Goal: Task Accomplishment & Management: Use online tool/utility

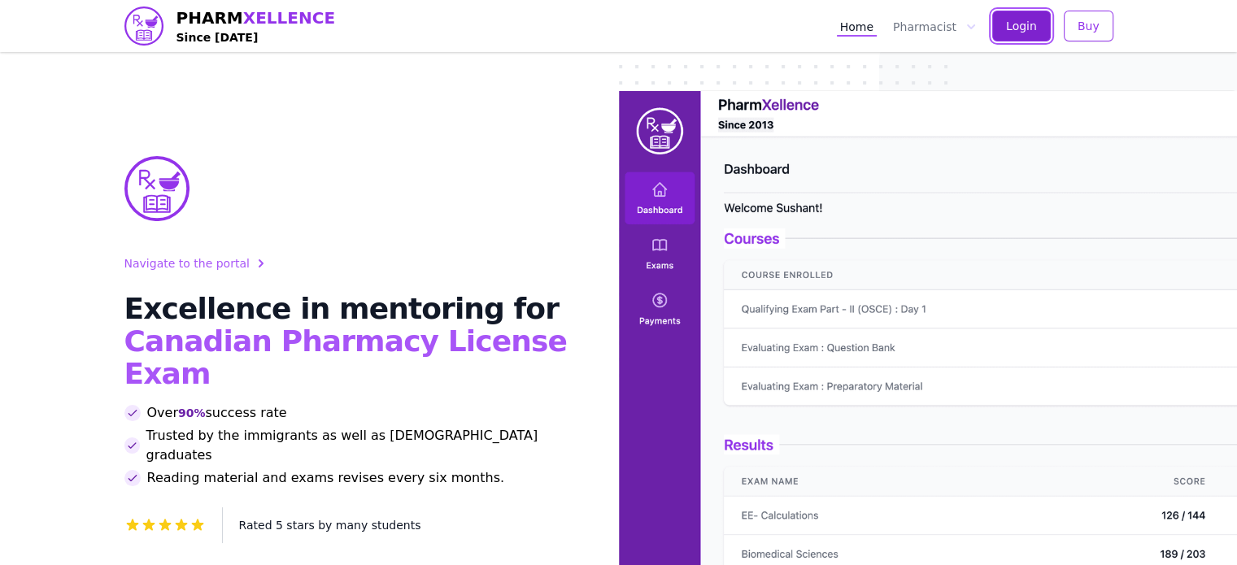
click at [1002, 38] on button "Login" at bounding box center [1021, 26] width 59 height 31
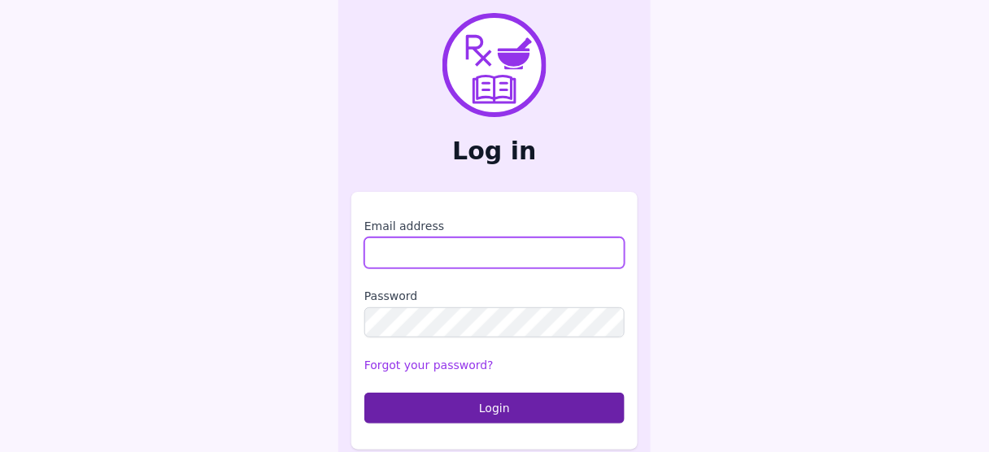
click at [468, 255] on input "Email address" at bounding box center [494, 252] width 260 height 31
type input "**********"
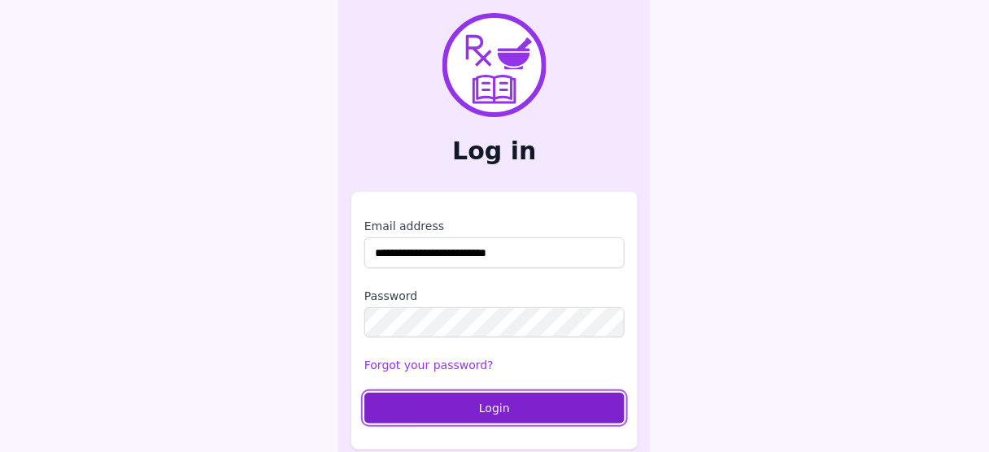
click at [472, 407] on button "Login" at bounding box center [494, 408] width 260 height 31
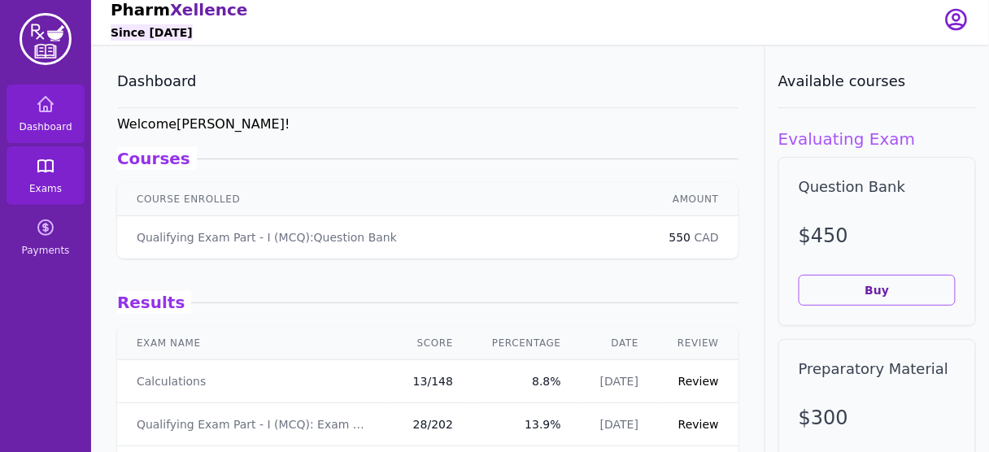
scroll to position [19, 0]
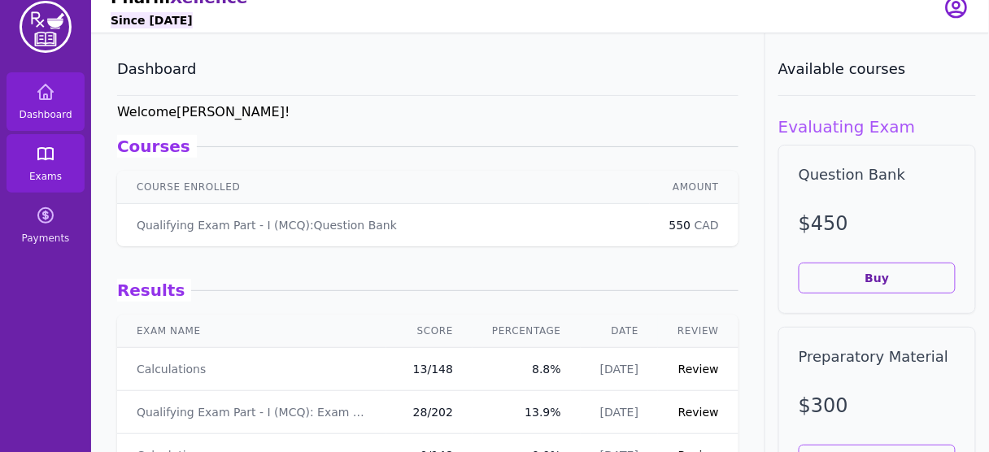
click at [36, 152] on icon at bounding box center [46, 154] width 20 height 20
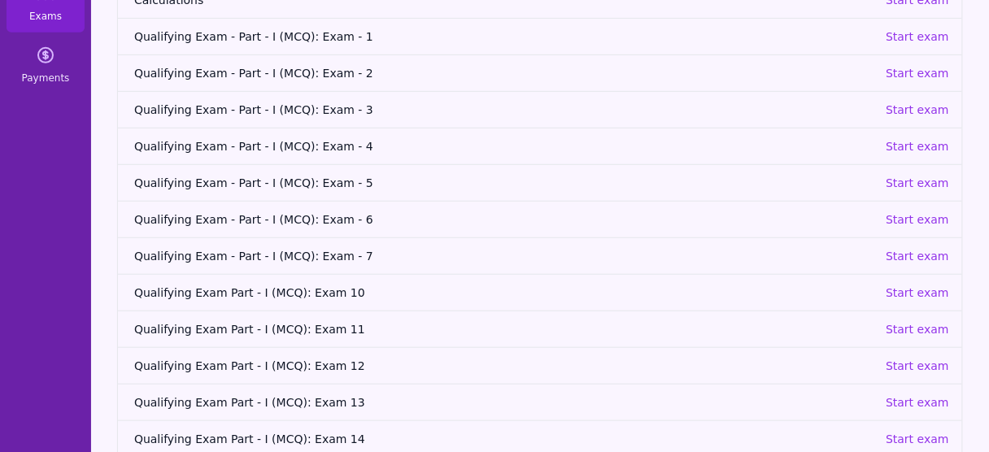
scroll to position [206, 0]
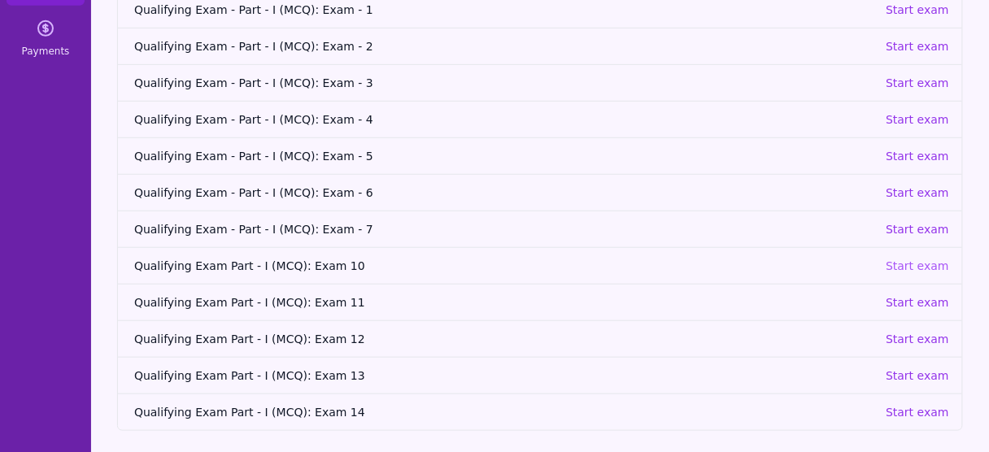
click at [925, 262] on p "Start exam" at bounding box center [916, 266] width 63 height 16
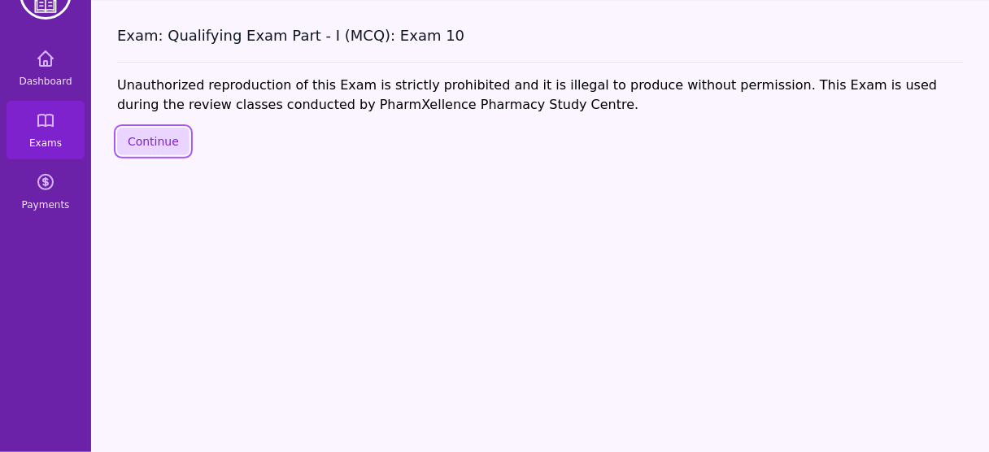
click at [154, 141] on button "Continue" at bounding box center [153, 142] width 72 height 28
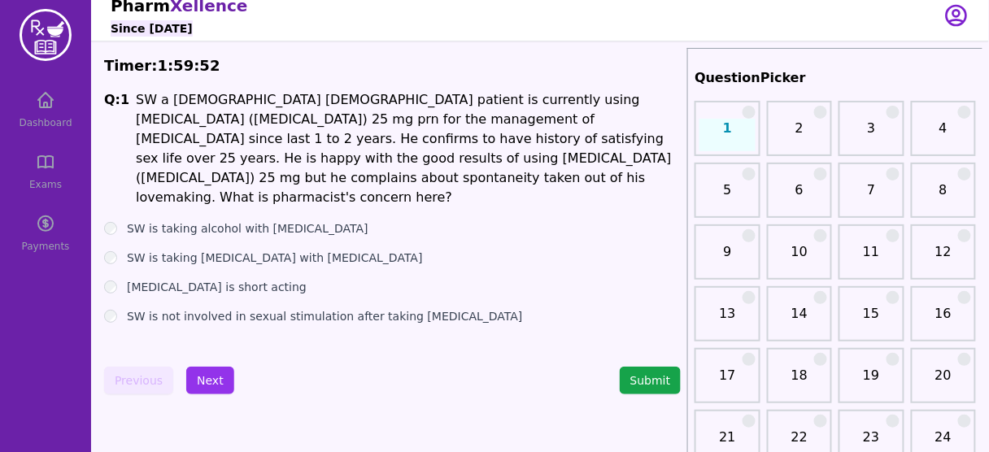
scroll to position [44, 0]
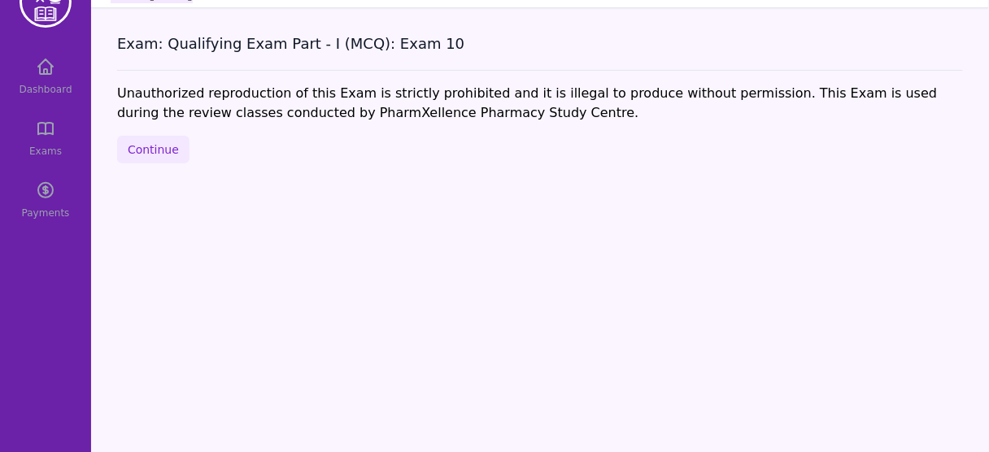
scroll to position [52, 0]
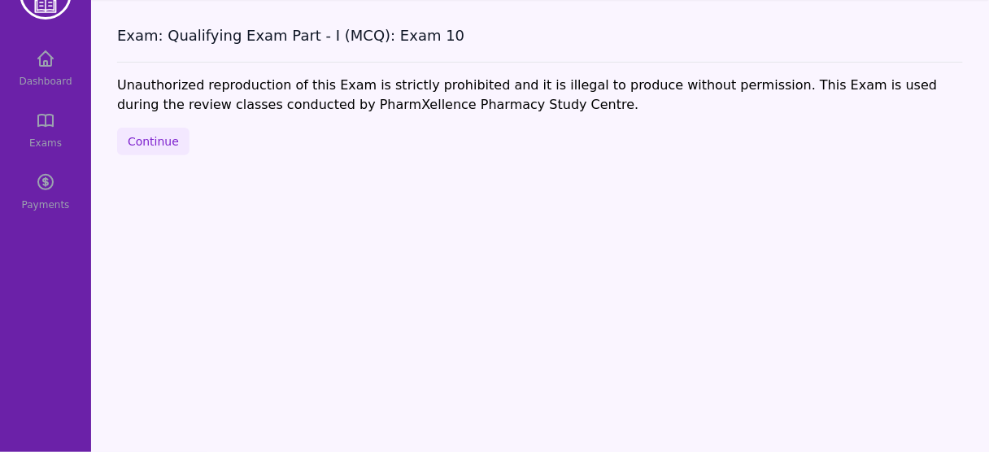
scroll to position [206, 0]
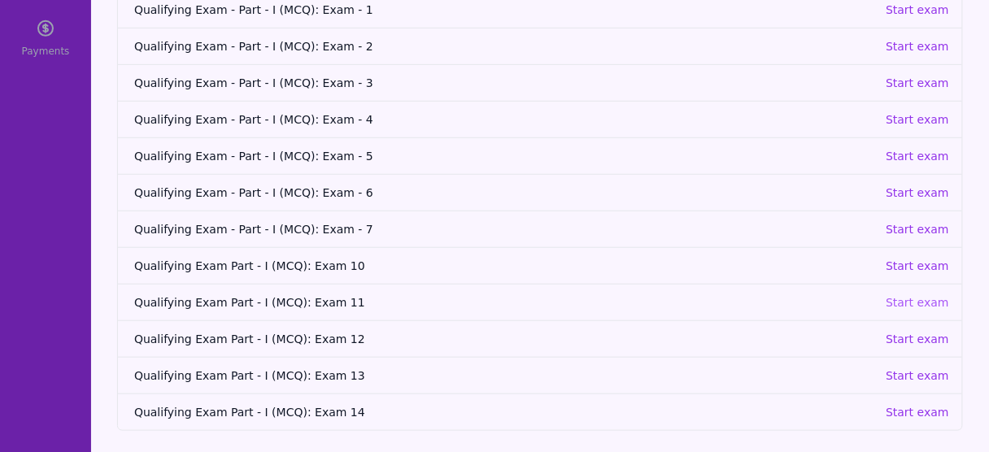
click at [924, 302] on p "Start exam" at bounding box center [916, 302] width 63 height 16
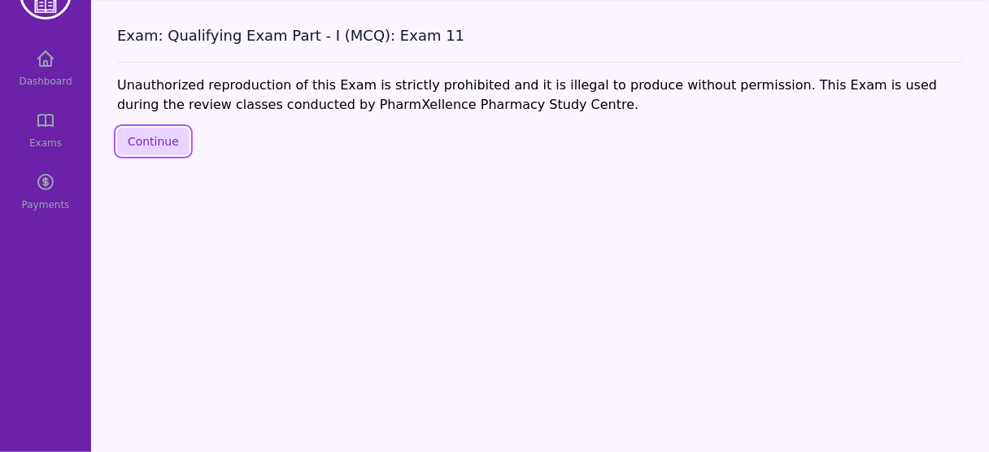
click at [169, 137] on button "Continue" at bounding box center [153, 142] width 72 height 28
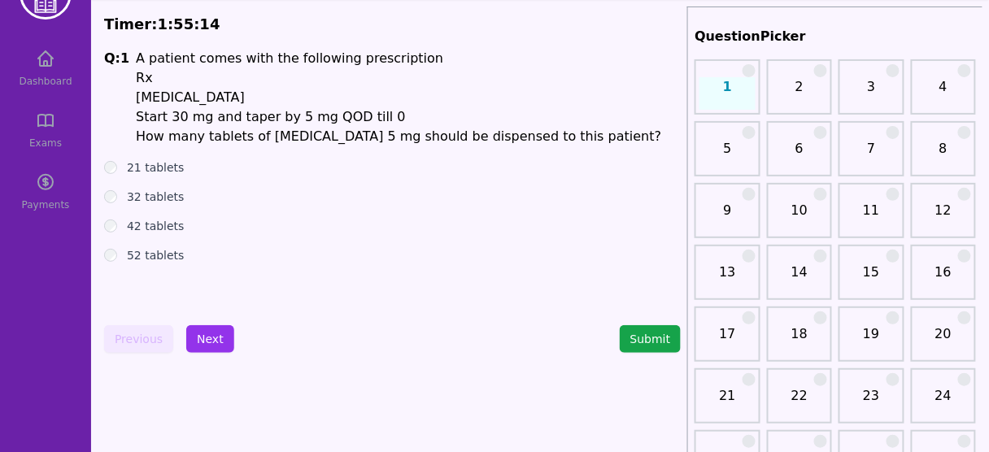
click at [147, 232] on label "42 tablets" at bounding box center [156, 226] width 58 height 16
click at [197, 345] on button "Next" at bounding box center [210, 339] width 48 height 28
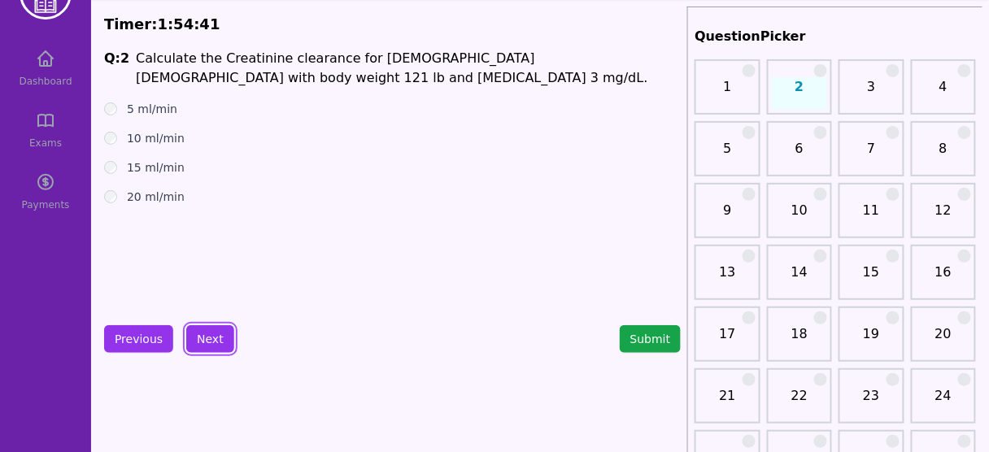
scroll to position [52, 0]
click at [262, 193] on div "20 ml/min" at bounding box center [392, 197] width 576 height 16
click at [143, 163] on label "15 ml/min" at bounding box center [156, 167] width 58 height 16
click at [202, 343] on button "Next" at bounding box center [210, 339] width 48 height 28
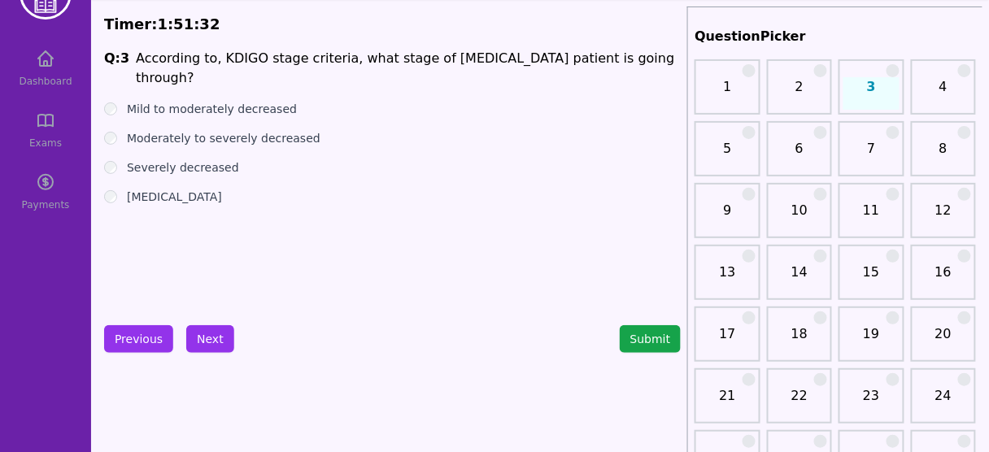
click at [183, 189] on label "[MEDICAL_DATA]" at bounding box center [174, 197] width 95 height 16
click at [192, 168] on label "Severely decreased" at bounding box center [183, 167] width 112 height 16
click at [198, 337] on button "Next" at bounding box center [210, 339] width 48 height 28
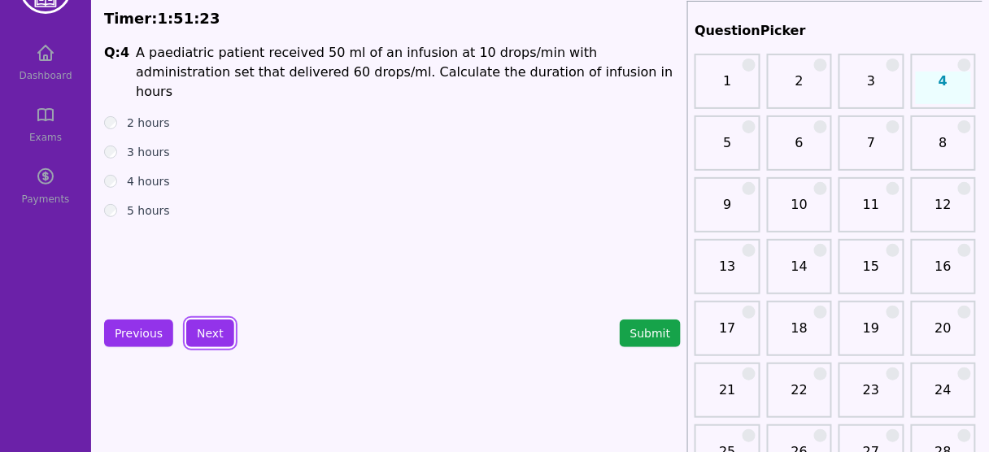
scroll to position [52, 0]
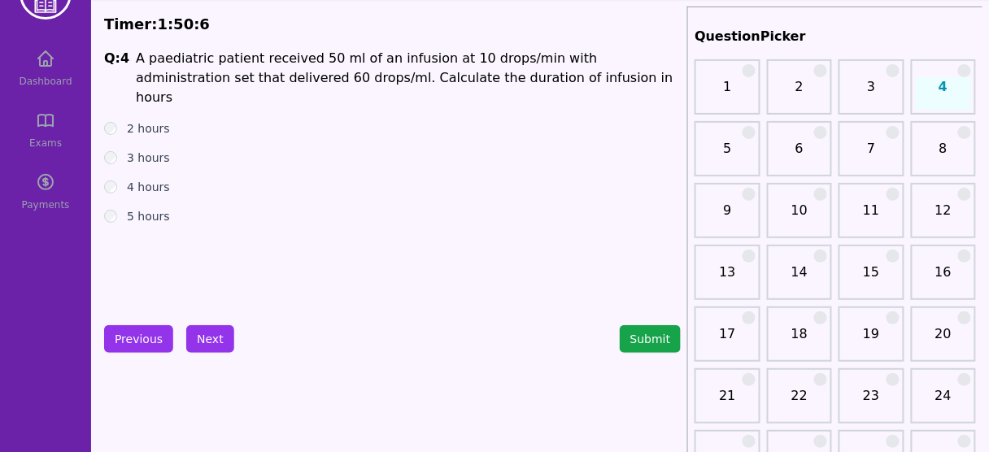
click at [141, 208] on label "5 hours" at bounding box center [148, 216] width 43 height 16
click at [198, 337] on button "Next" at bounding box center [210, 339] width 48 height 28
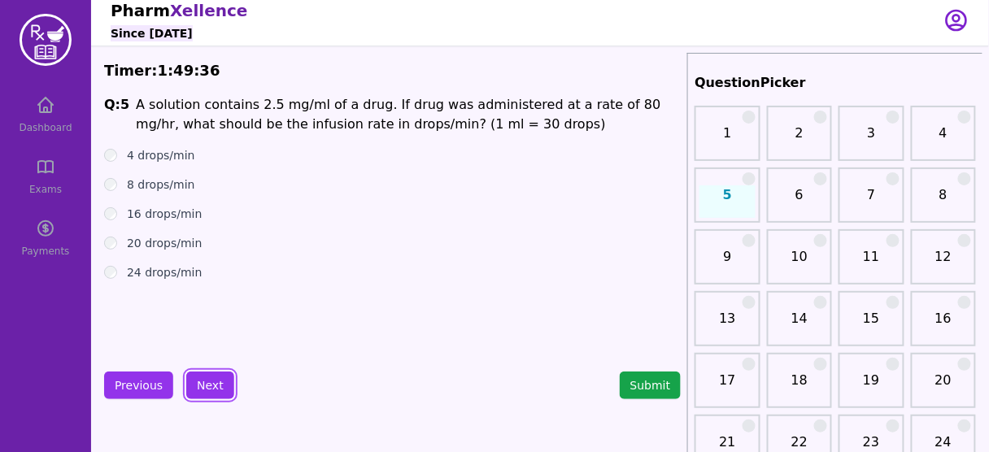
scroll to position [6, 0]
click at [160, 222] on ul "4 drops/min 8 drops/min 16 drops/min 20 drops/min 24 drops/min" at bounding box center [392, 213] width 576 height 133
click at [198, 388] on button "Next" at bounding box center [210, 386] width 48 height 28
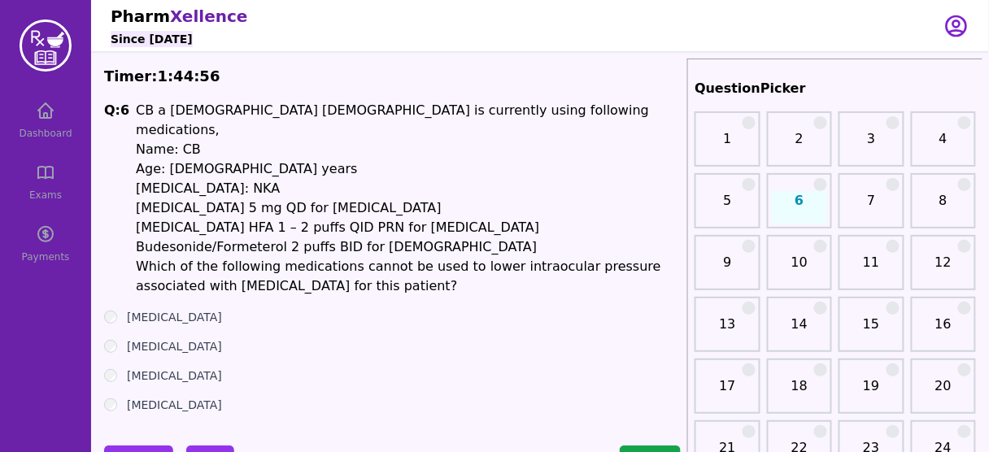
click at [153, 198] on li "[MEDICAL_DATA] 5 mg QD for [MEDICAL_DATA]" at bounding box center [408, 208] width 545 height 20
click at [159, 218] on li "[MEDICAL_DATA] HFA 1 – 2 puffs QID PRN for [MEDICAL_DATA]" at bounding box center [408, 228] width 545 height 20
click at [164, 237] on li "Budesonide/Formeterol 2 puffs BID for [DEMOGRAPHIC_DATA]" at bounding box center [408, 247] width 545 height 20
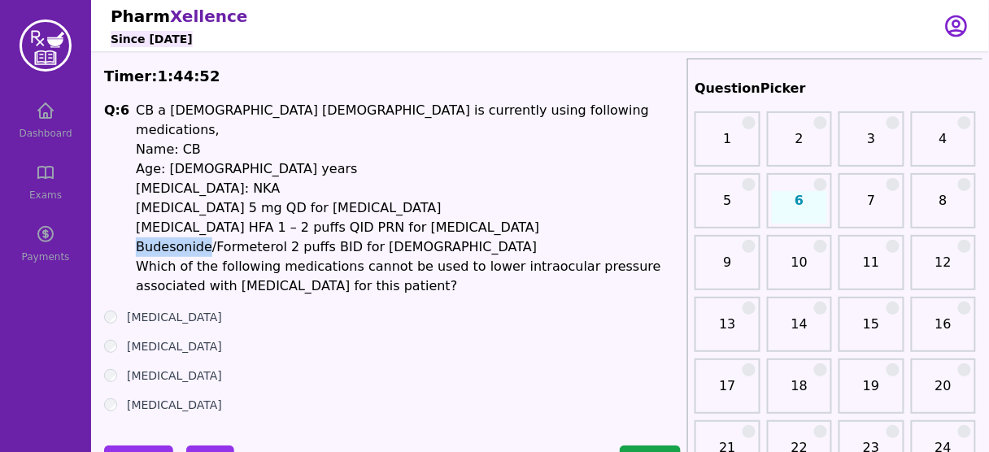
click at [164, 237] on li "Budesonide/Formeterol 2 puffs BID for [DEMOGRAPHIC_DATA]" at bounding box center [408, 247] width 545 height 20
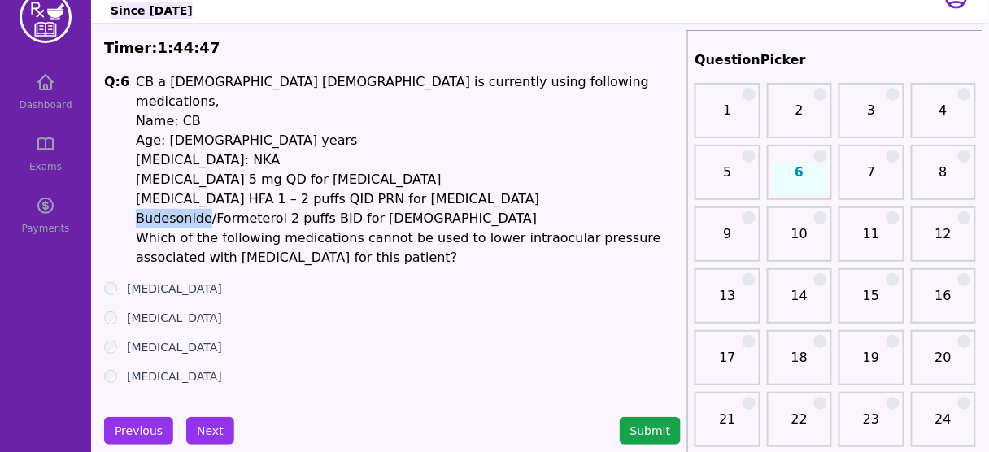
scroll to position [32, 0]
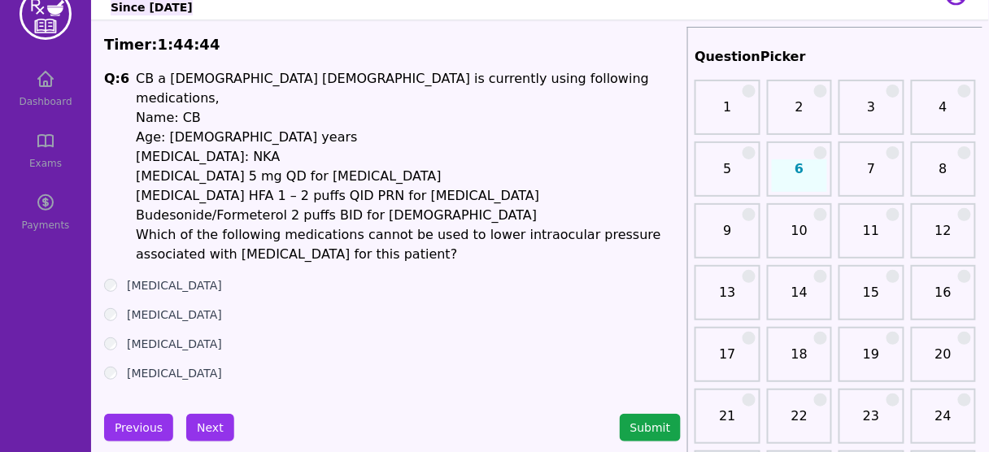
click at [132, 365] on label "[MEDICAL_DATA]" at bounding box center [174, 373] width 95 height 16
click at [215, 414] on button "Next" at bounding box center [210, 428] width 48 height 28
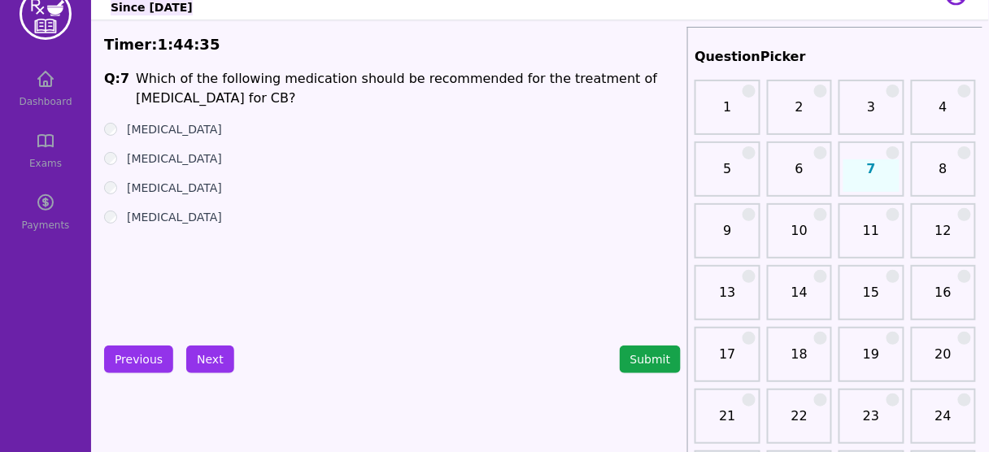
click at [177, 160] on label "[MEDICAL_DATA]" at bounding box center [174, 158] width 95 height 16
click at [201, 355] on button "Next" at bounding box center [210, 360] width 48 height 28
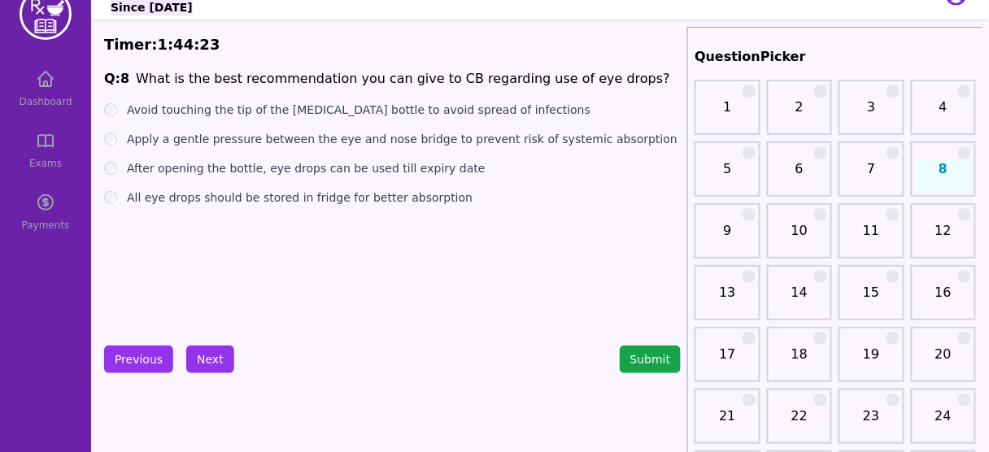
click at [351, 112] on label "Avoid touching the tip of the [MEDICAL_DATA] bottle to avoid spread of infectio…" at bounding box center [358, 110] width 463 height 16
click at [369, 141] on label "Apply a gentle pressure between the eye and nose bridge to prevent risk of syst…" at bounding box center [402, 139] width 550 height 16
click at [207, 347] on button "Next" at bounding box center [210, 360] width 48 height 28
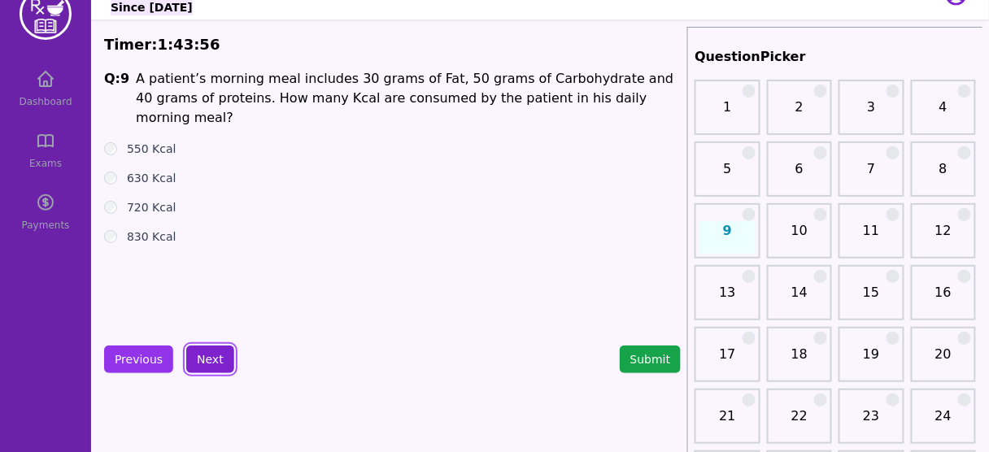
click at [204, 352] on button "Next" at bounding box center [210, 360] width 48 height 28
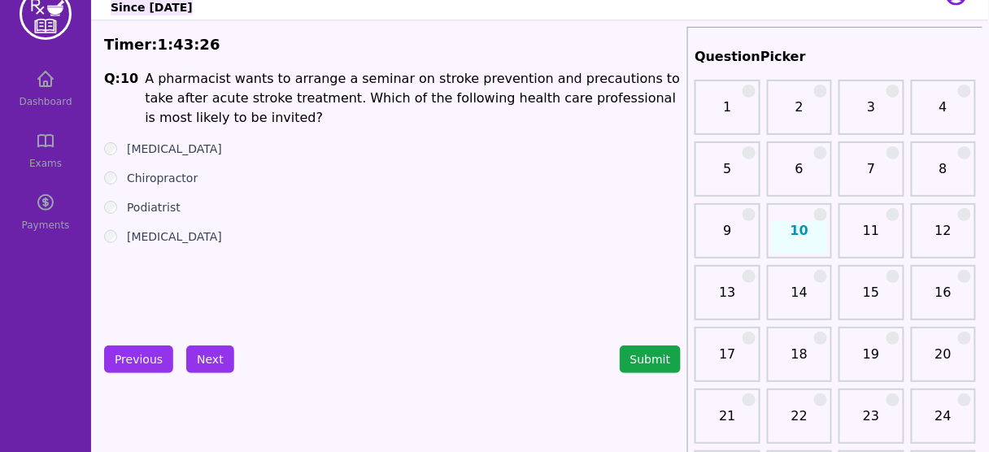
click at [157, 137] on div "Q: 10 A pharmacist wants to arrange a seminar on stroke prevention and precauti…" at bounding box center [392, 191] width 576 height 244
click at [157, 150] on label "[MEDICAL_DATA]" at bounding box center [174, 149] width 95 height 16
click at [201, 355] on button "Next" at bounding box center [210, 360] width 48 height 28
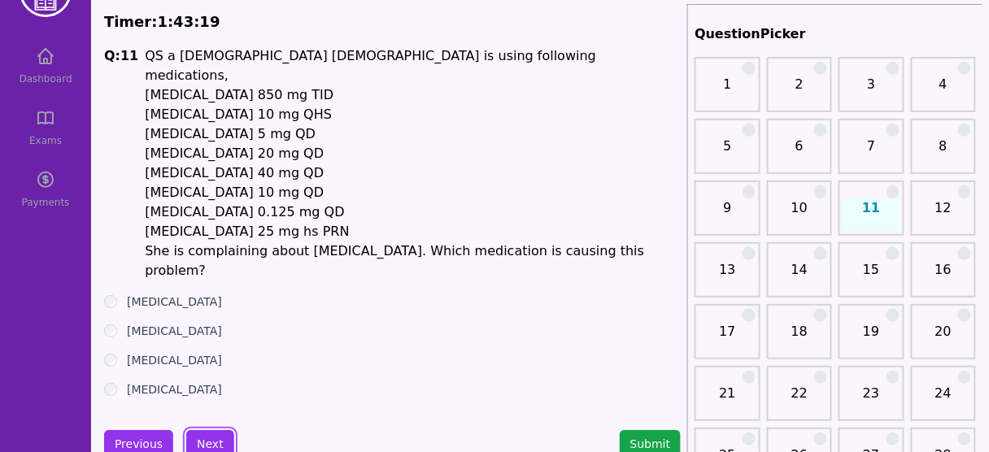
scroll to position [59, 0]
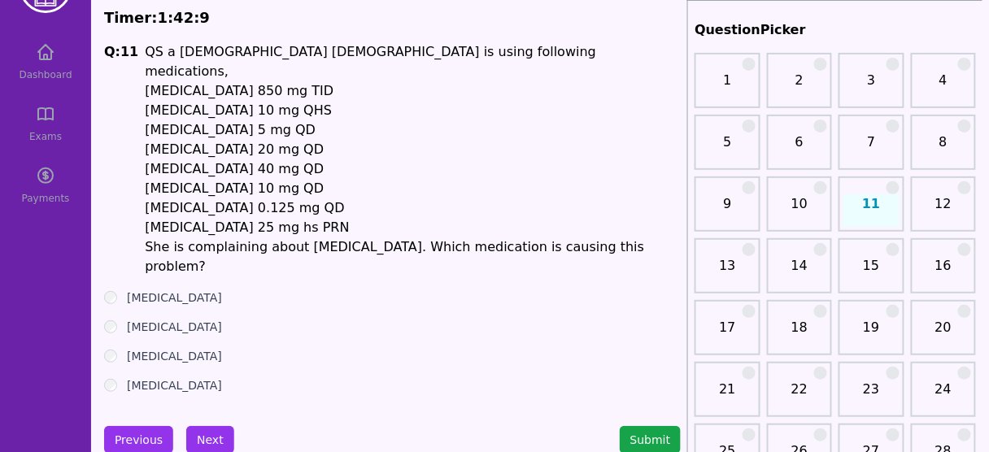
click at [189, 237] on li "She is complaining about [MEDICAL_DATA]. Which medication is causing this probl…" at bounding box center [413, 256] width 536 height 39
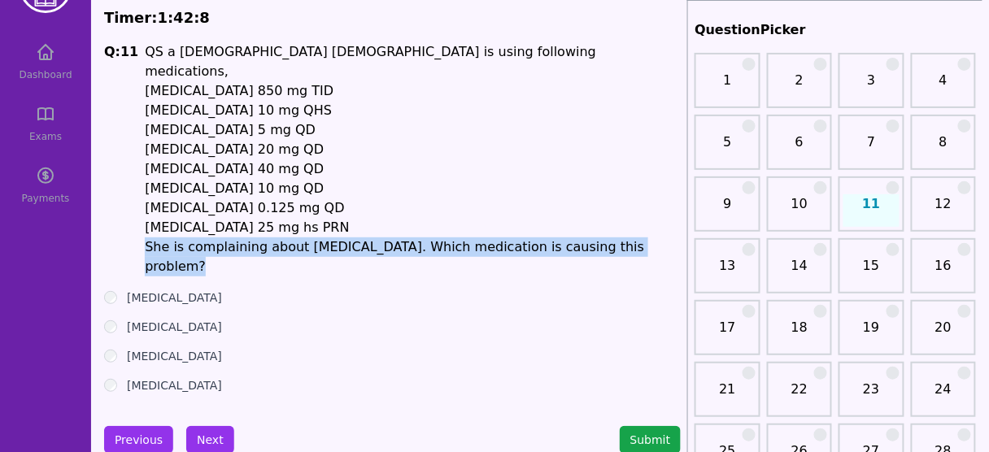
click at [189, 237] on li "She is complaining about [MEDICAL_DATA]. Which medication is causing this probl…" at bounding box center [413, 256] width 536 height 39
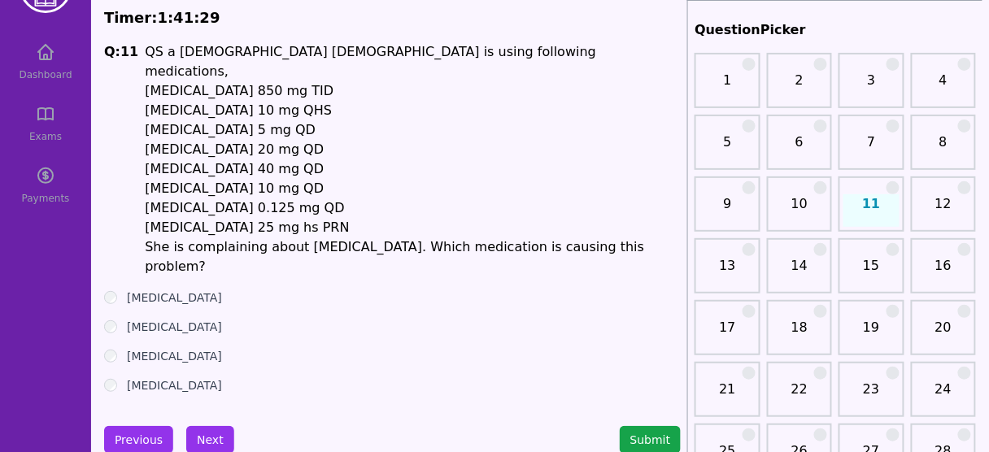
click at [220, 218] on li "[MEDICAL_DATA] 25 mg hs PRN" at bounding box center [413, 228] width 536 height 20
click at [159, 377] on label "[MEDICAL_DATA]" at bounding box center [174, 385] width 95 height 16
click at [205, 426] on button "Next" at bounding box center [210, 440] width 48 height 28
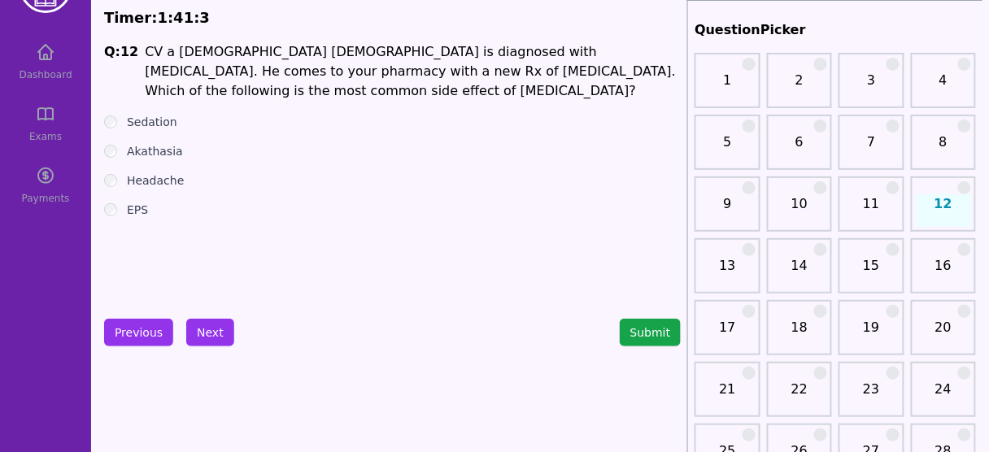
click at [232, 67] on h1 "CV a [DEMOGRAPHIC_DATA] [DEMOGRAPHIC_DATA] is diagnosed with [MEDICAL_DATA]. He…" at bounding box center [413, 71] width 536 height 59
click at [133, 215] on label "EPS" at bounding box center [137, 210] width 21 height 16
click at [148, 151] on label "Akathasia" at bounding box center [155, 151] width 56 height 16
click at [207, 339] on button "Next" at bounding box center [210, 333] width 48 height 28
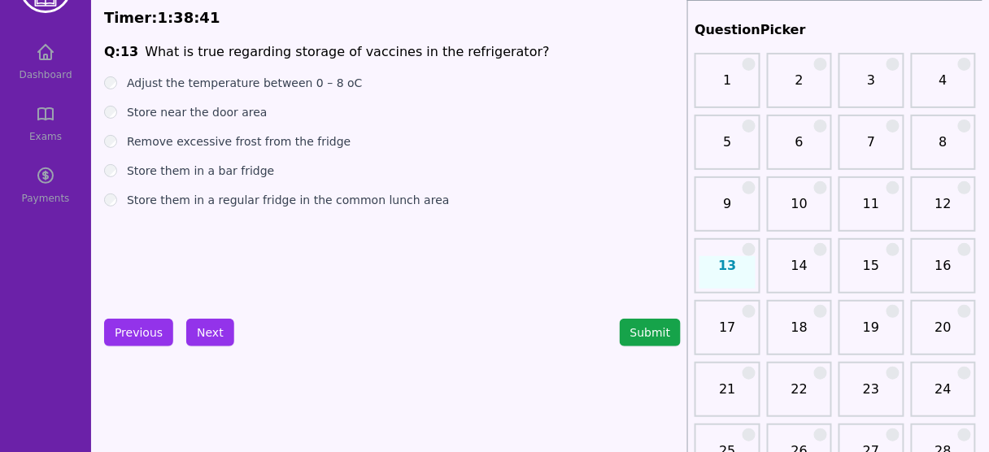
click at [218, 140] on label "Remove excessive frost from the fridge" at bounding box center [239, 141] width 224 height 16
click at [201, 333] on button "Next" at bounding box center [210, 333] width 48 height 28
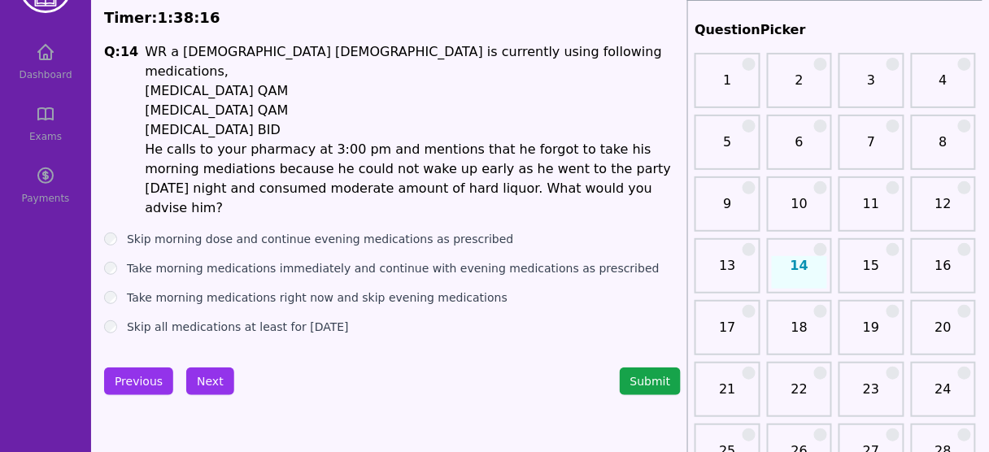
click at [296, 231] on label "Skip morning dose and continue evening medications as prescribed" at bounding box center [320, 239] width 386 height 16
click at [255, 319] on label "Skip all medications at least for [DATE]" at bounding box center [238, 327] width 222 height 16
click at [202, 368] on button "Next" at bounding box center [210, 382] width 48 height 28
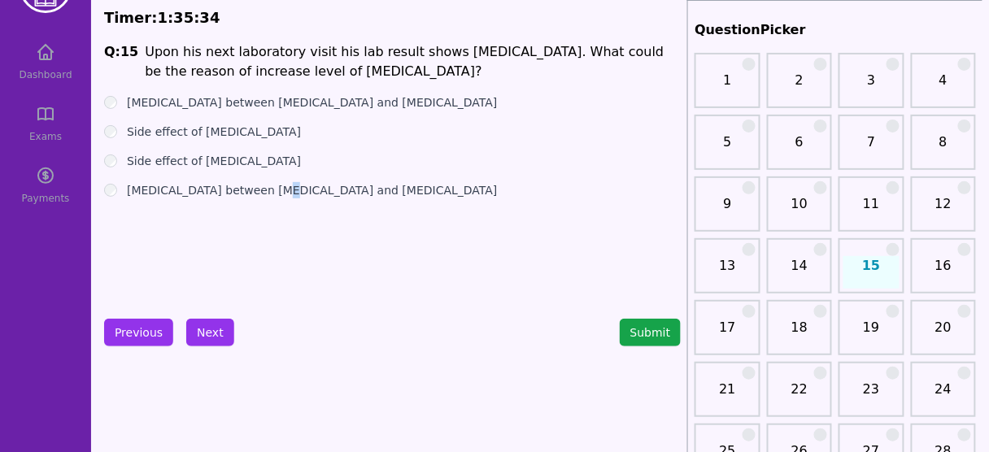
drag, startPoint x: 320, startPoint y: 98, endPoint x: 265, endPoint y: 244, distance: 156.5
click at [265, 244] on div "Q: 15 Upon his next laboratory visit his lab result shows [MEDICAL_DATA]. What …" at bounding box center [392, 164] width 576 height 244
click at [207, 161] on label "Side effect of [MEDICAL_DATA]" at bounding box center [214, 161] width 174 height 16
click at [190, 334] on button "Next" at bounding box center [210, 333] width 48 height 28
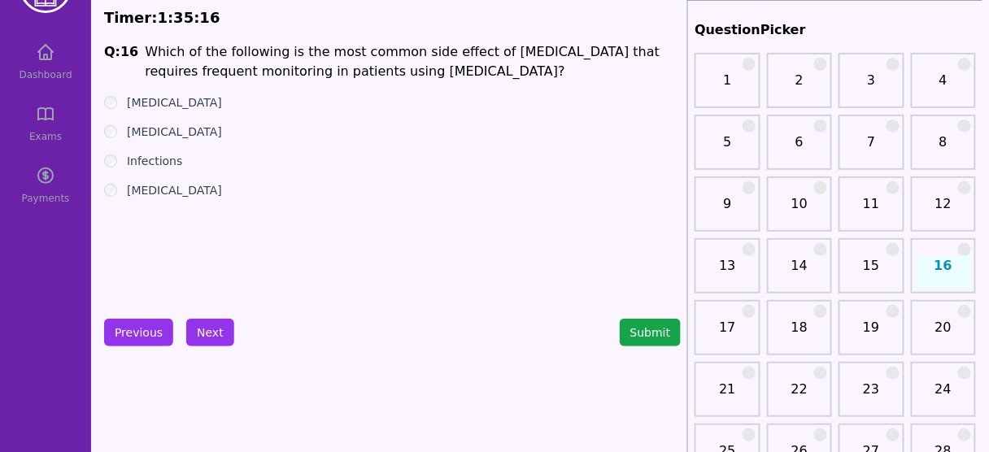
click at [145, 160] on label "Infections" at bounding box center [154, 161] width 55 height 16
click at [201, 335] on button "Next" at bounding box center [210, 333] width 48 height 28
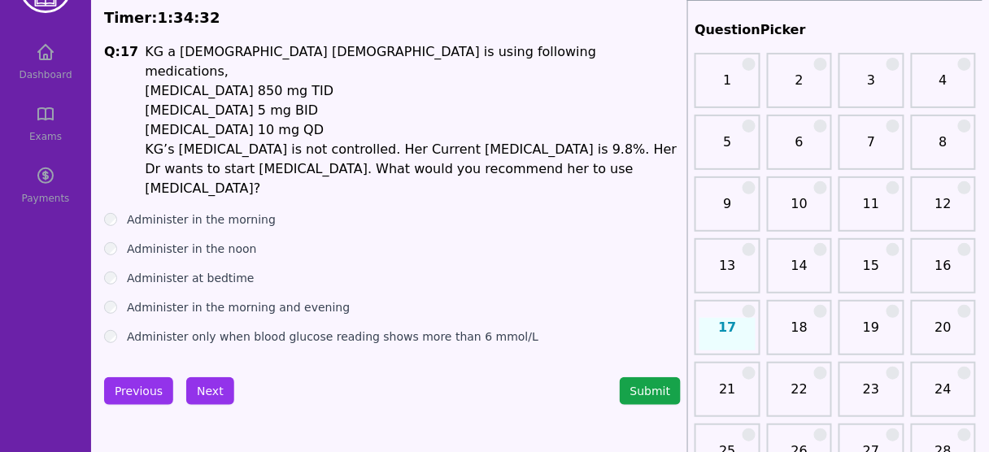
click at [292, 328] on label "Administer only when blood glucose reading shows more than 6 mmol/L" at bounding box center [332, 336] width 411 height 16
click at [218, 377] on button "Next" at bounding box center [210, 391] width 48 height 28
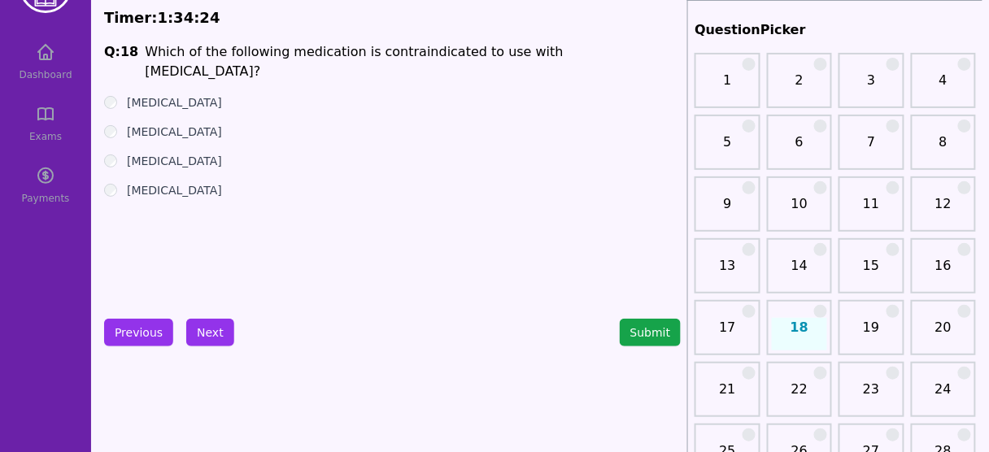
click at [159, 124] on label "[MEDICAL_DATA]" at bounding box center [174, 132] width 95 height 16
click at [202, 320] on button "Next" at bounding box center [210, 333] width 48 height 28
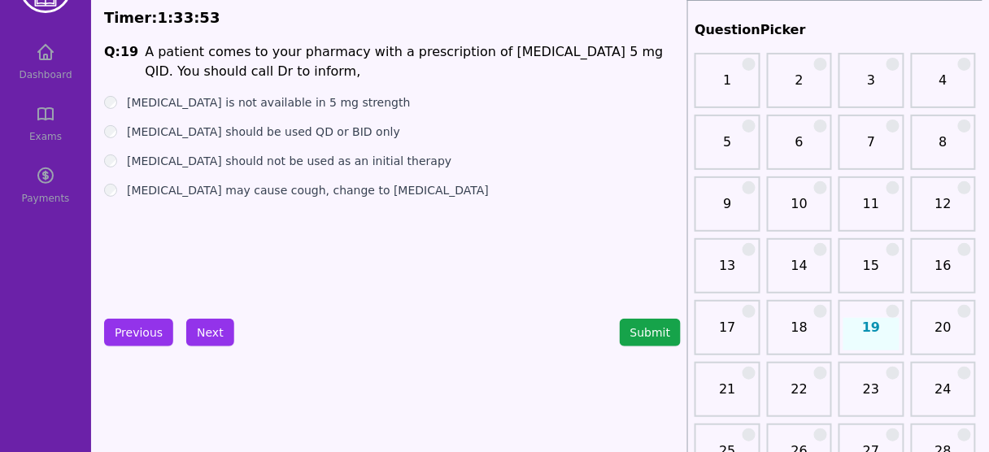
click at [299, 122] on ul "[MEDICAL_DATA] is not available in 5 mg strength [MEDICAL_DATA] should be used …" at bounding box center [392, 146] width 576 height 104
click at [292, 131] on label "[MEDICAL_DATA] should be used QD or BID only" at bounding box center [263, 132] width 273 height 16
click at [209, 329] on button "Next" at bounding box center [210, 333] width 48 height 28
